Goal: Transaction & Acquisition: Book appointment/travel/reservation

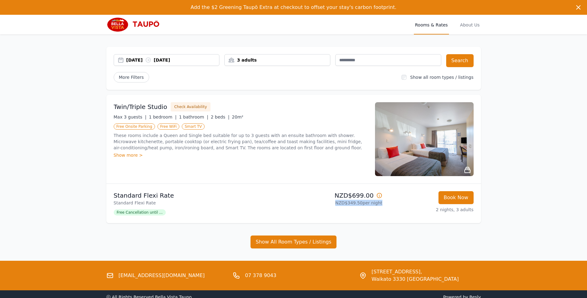
drag, startPoint x: 385, startPoint y: 204, endPoint x: 316, endPoint y: 203, distance: 69.7
click at [317, 203] on li "Standard Flexi Rate Standard Flexi Rate Free Cancellation until ... NZD$699.00 …" at bounding box center [293, 203] width 375 height 39
click at [279, 193] on p "Standard Flexi Rate" at bounding box center [203, 195] width 178 height 9
click at [428, 135] on img at bounding box center [424, 139] width 99 height 74
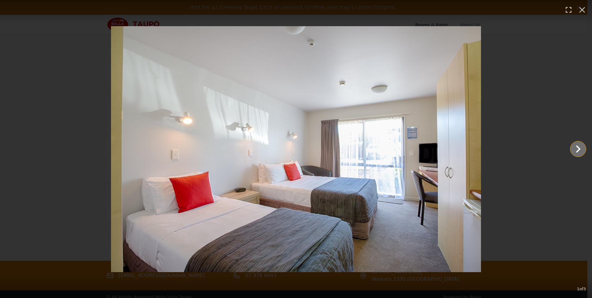
click at [579, 151] on icon "Show slide 2 of 3" at bounding box center [578, 148] width 5 height 7
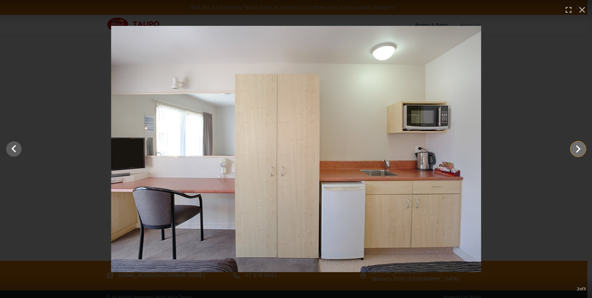
click at [578, 150] on icon "Show slide 3 of 3" at bounding box center [578, 148] width 5 height 7
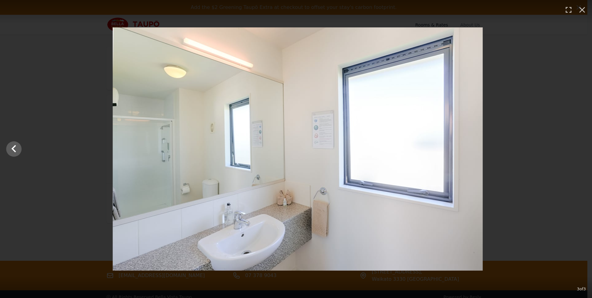
click at [578, 150] on div at bounding box center [298, 149] width 592 height 244
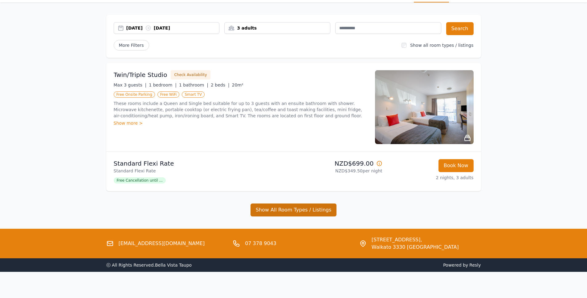
scroll to position [35, 0]
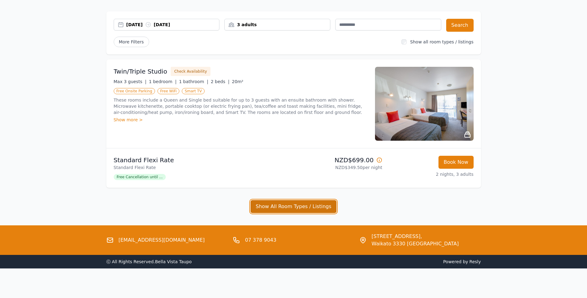
click at [274, 201] on button "Show All Room Types / Listings" at bounding box center [294, 206] width 86 height 13
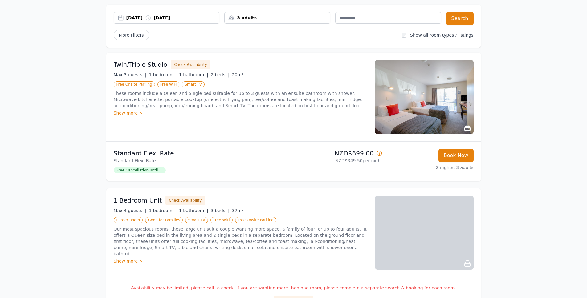
scroll to position [36, 0]
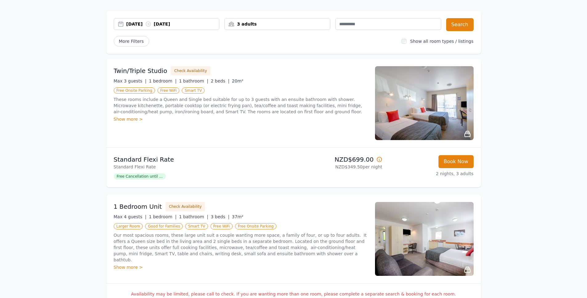
click at [292, 180] on li "Standard Flexi Rate Standard Flexi Rate Free Cancellation until ... NZD$699.00 …" at bounding box center [293, 167] width 375 height 39
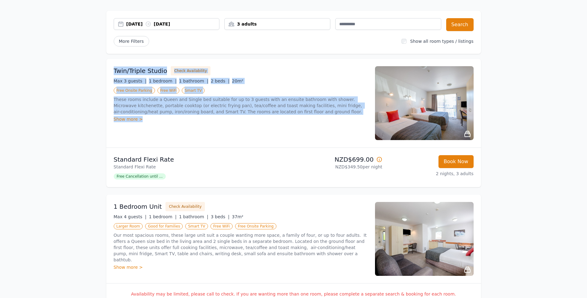
drag, startPoint x: 305, startPoint y: 136, endPoint x: 97, endPoint y: 68, distance: 219.2
click at [100, 69] on div "[DATE] [DATE] 3 adults Search More Filters Show all room types / listings Twin/…" at bounding box center [293, 296] width 395 height 596
drag, startPoint x: 112, startPoint y: 91, endPoint x: 104, endPoint y: 116, distance: 26.3
click at [112, 91] on div "Twin/Triple Studio Check Availability Max 3 guests | 1 bedroom | 1 bathroom | 2…" at bounding box center [293, 103] width 375 height 89
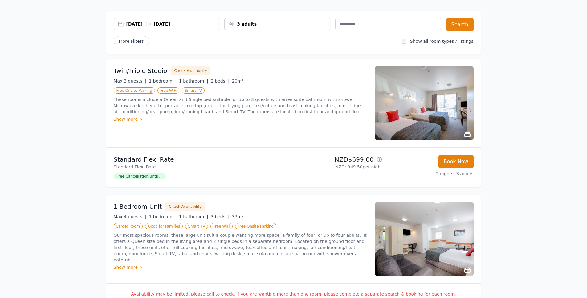
click at [121, 110] on p "These rooms include a Queen and Single bed suitable for up to 3 guests with an …" at bounding box center [241, 105] width 254 height 18
click at [124, 117] on div "Show more >" at bounding box center [241, 119] width 254 height 6
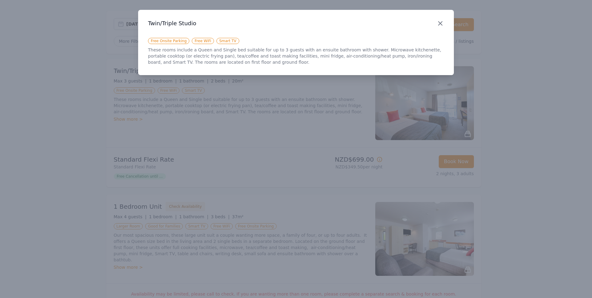
click at [437, 26] on icon "button" at bounding box center [439, 23] width 7 height 7
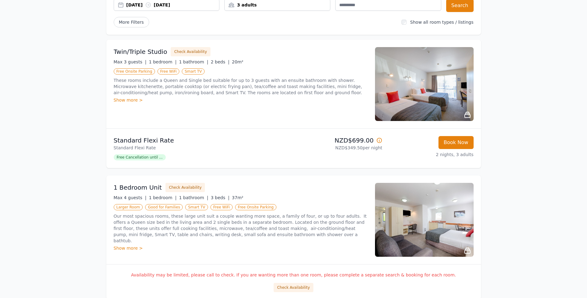
scroll to position [0, 0]
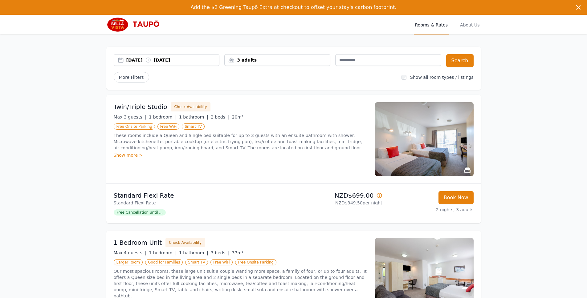
click at [239, 177] on div "Twin/Triple Studio Check Availability Max 3 guests | 1 bedroom | 1 bathroom | 2…" at bounding box center [293, 139] width 375 height 89
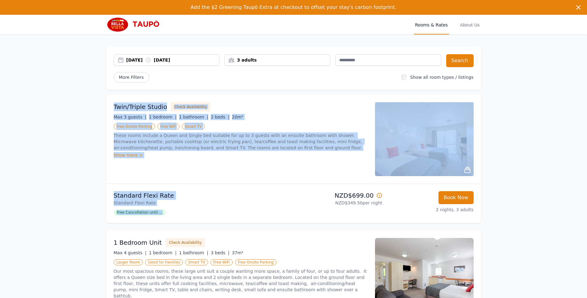
drag, startPoint x: 214, startPoint y: 210, endPoint x: 66, endPoint y: 112, distance: 177.3
drag, startPoint x: 66, startPoint y: 112, endPoint x: 50, endPoint y: 113, distance: 16.3
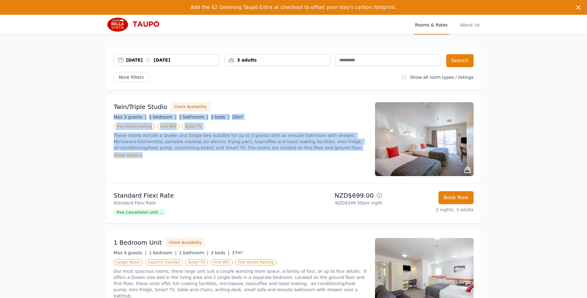
drag, startPoint x: 170, startPoint y: 154, endPoint x: 107, endPoint y: 111, distance: 76.5
click at [107, 111] on div "Twin/Triple Studio Check Availability Max 3 guests | 1 bedroom | 1 bathroom | 2…" at bounding box center [293, 139] width 375 height 89
